Goal: Task Accomplishment & Management: Manage account settings

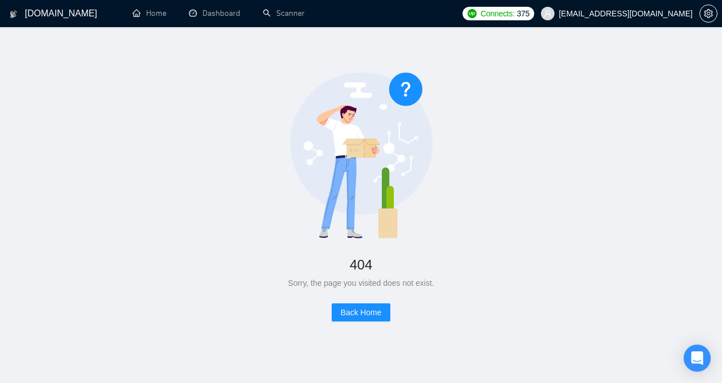
click at [681, 14] on span "[EMAIL_ADDRESS][DOMAIN_NAME]" at bounding box center [626, 14] width 134 height 0
click at [703, 20] on button "button" at bounding box center [709, 14] width 18 height 18
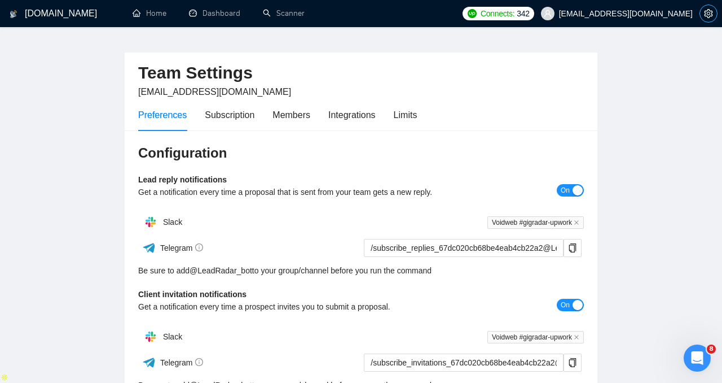
scroll to position [16, 0]
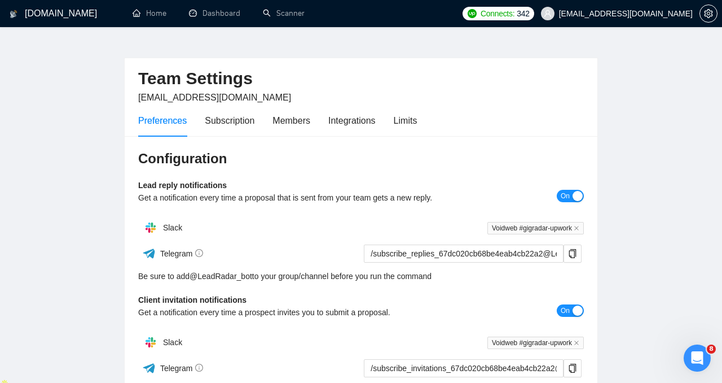
click at [654, 14] on span "[EMAIL_ADDRESS][DOMAIN_NAME]" at bounding box center [626, 14] width 134 height 0
click at [647, 14] on span "[EMAIL_ADDRESS][DOMAIN_NAME]" at bounding box center [626, 14] width 134 height 0
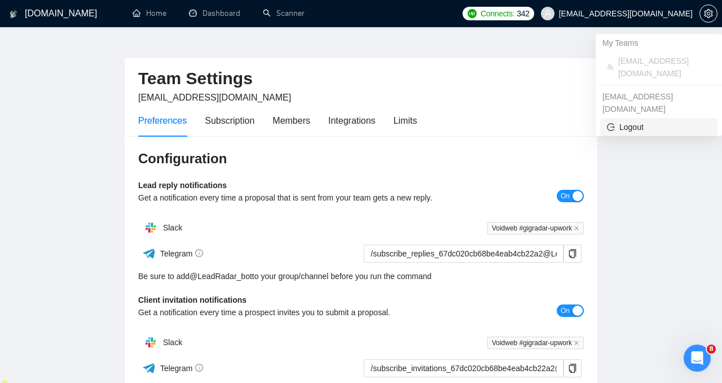
click at [640, 121] on span "Logout" at bounding box center [659, 127] width 104 height 12
